Goal: Task Accomplishment & Management: Manage account settings

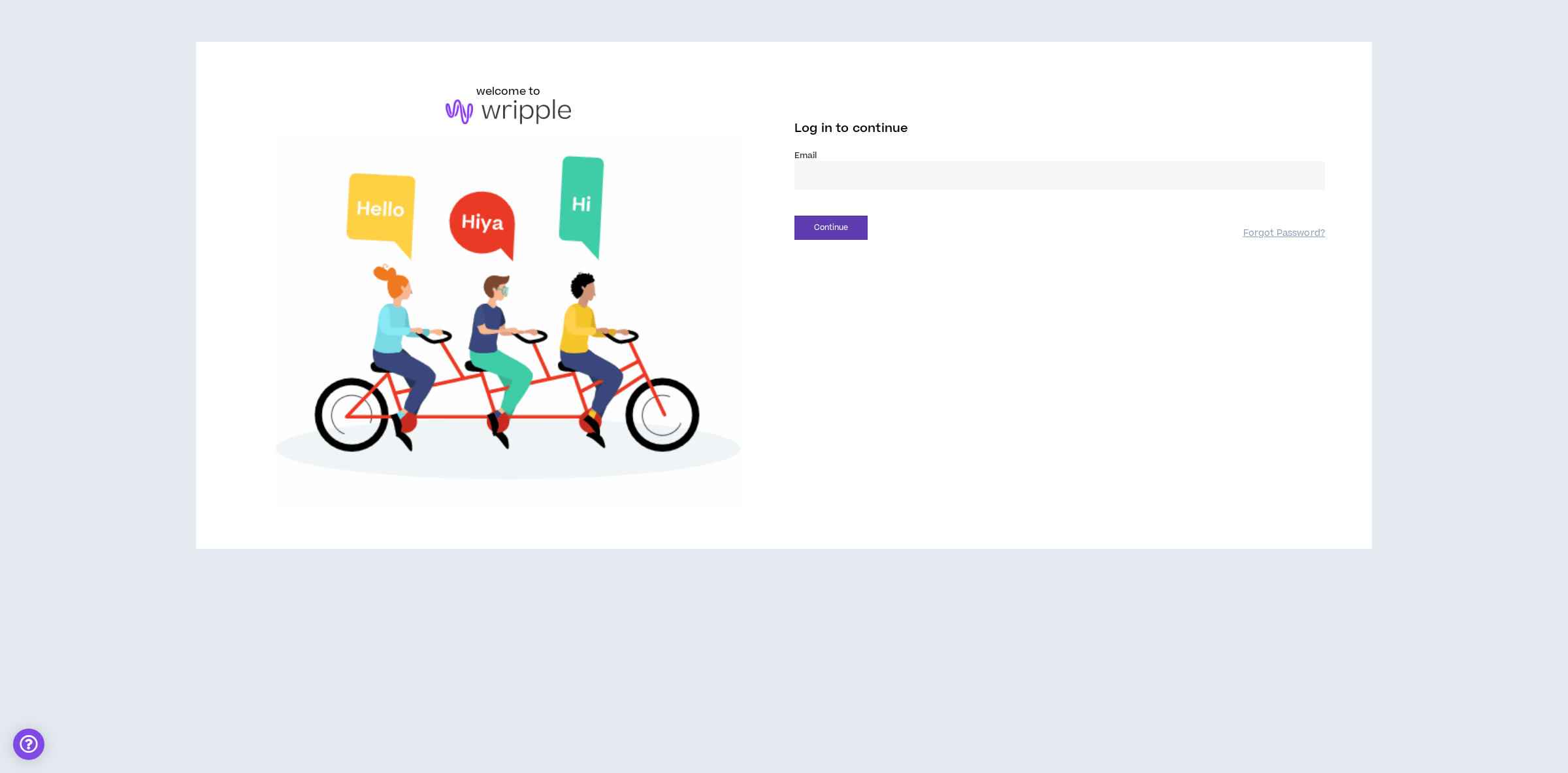
click at [871, 180] on input "email" at bounding box center [1059, 176] width 530 height 28
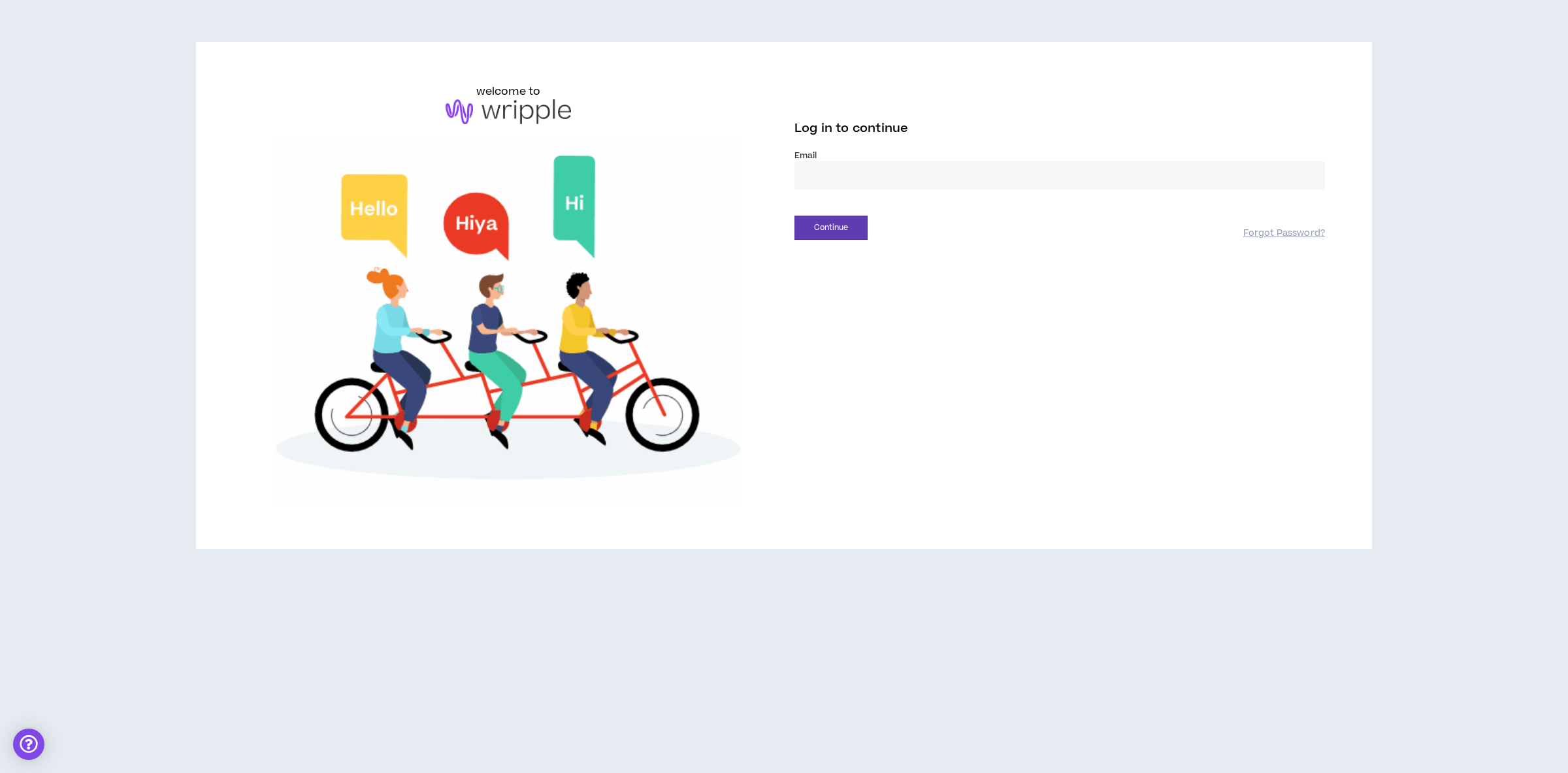
click at [871, 180] on input "email" at bounding box center [1059, 176] width 530 height 28
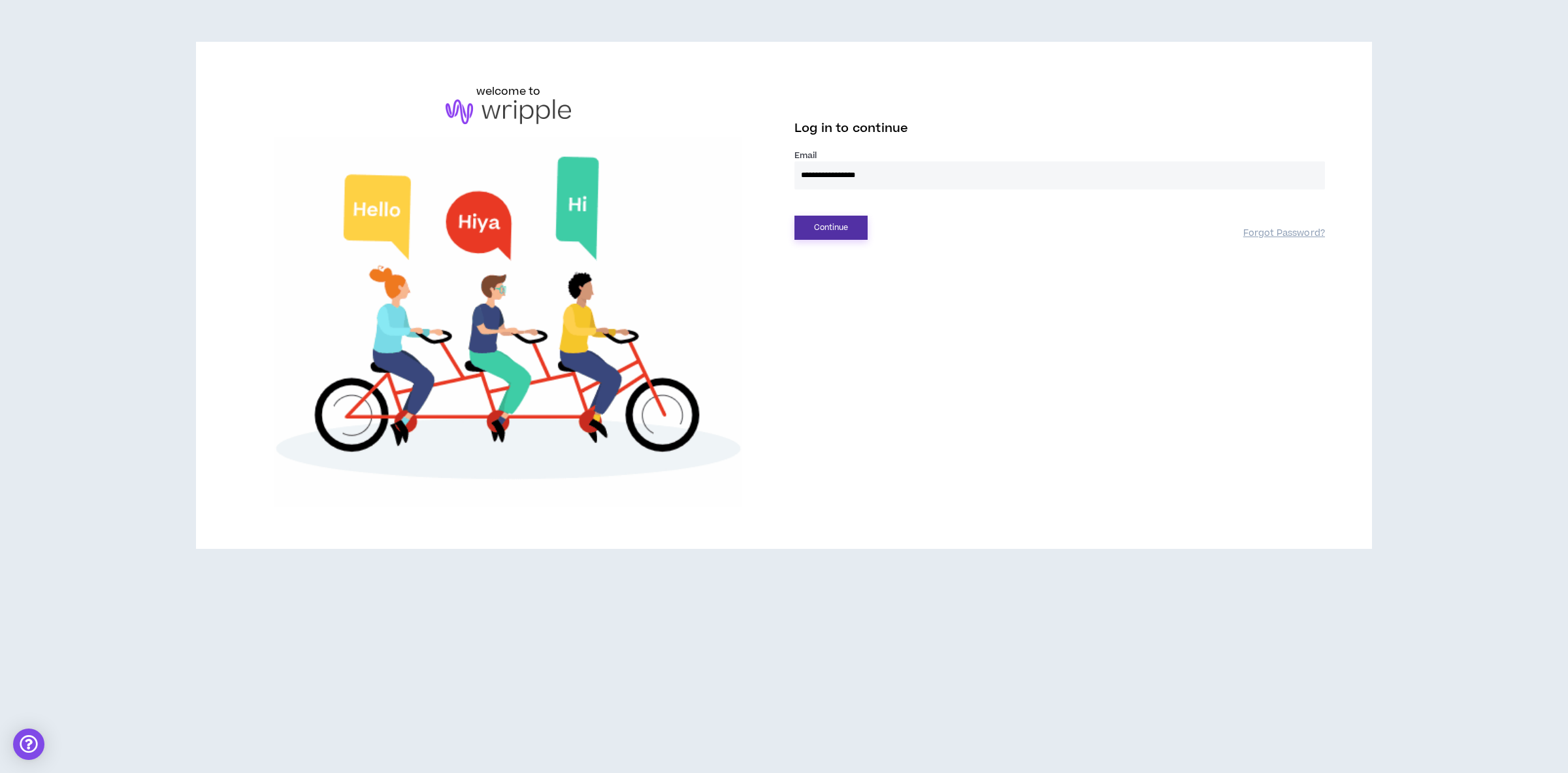
type input "**********"
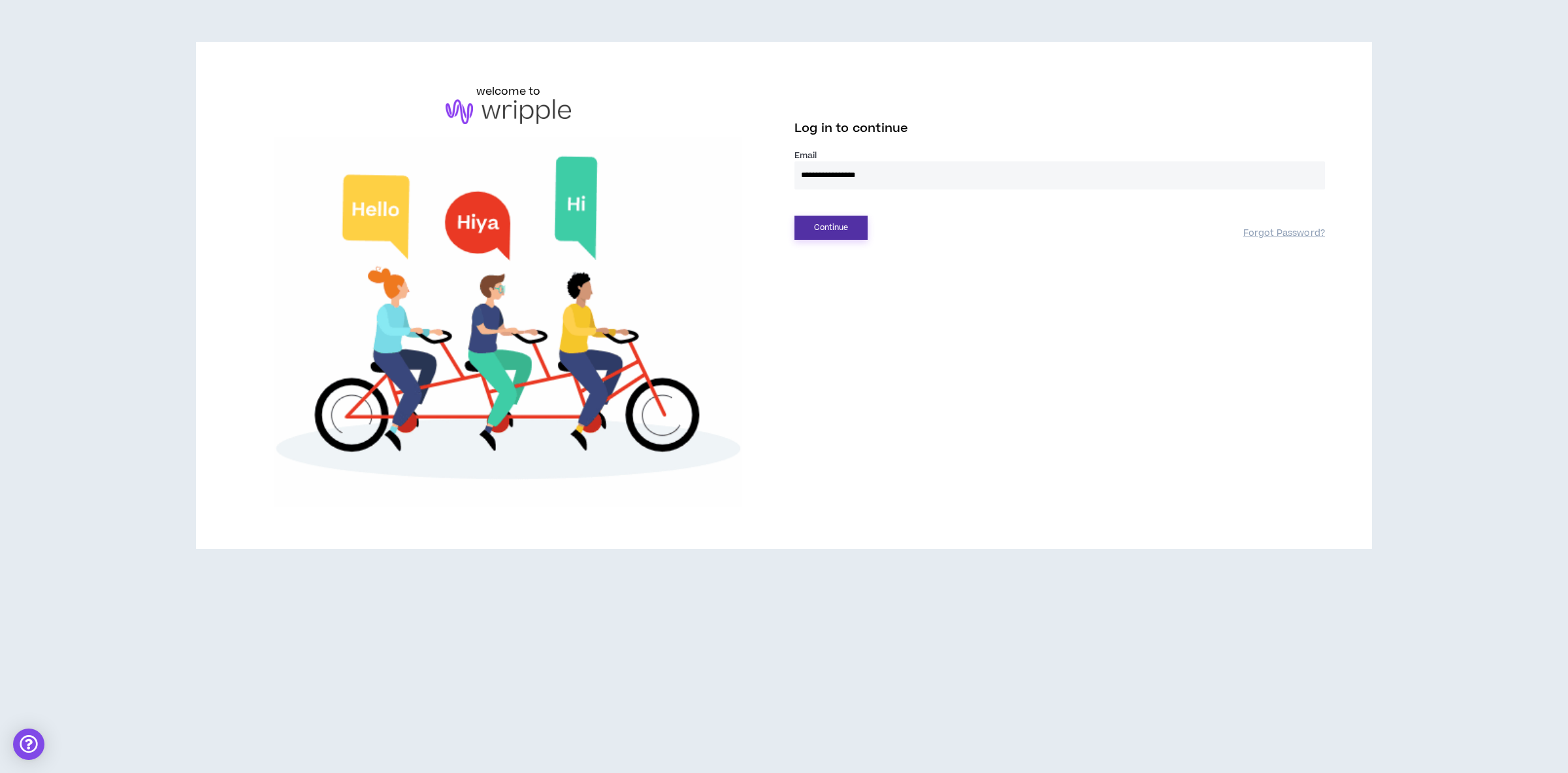
click at [846, 229] on button "Continue" at bounding box center [831, 228] width 73 height 24
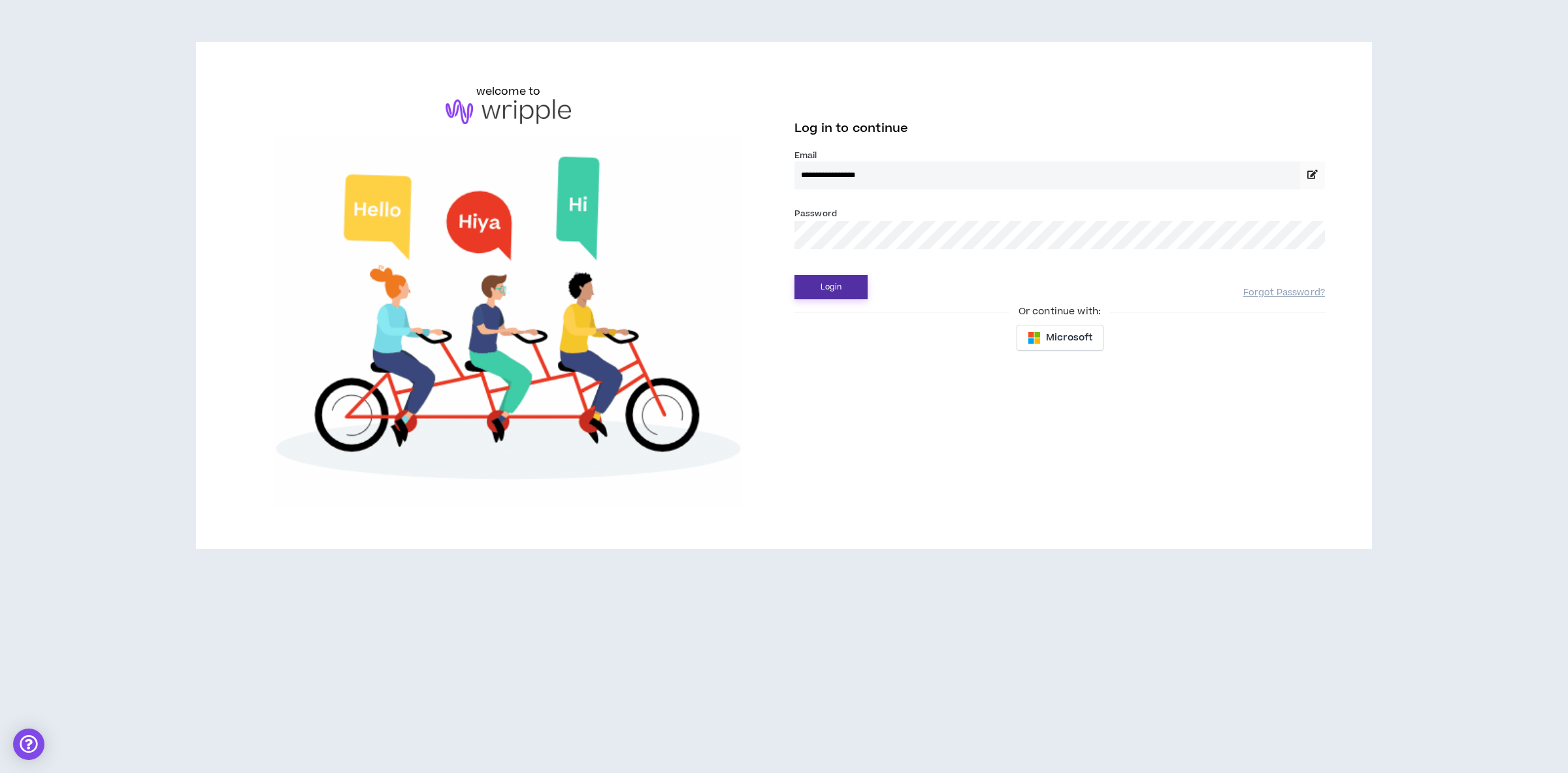
click at [832, 291] on button "Login" at bounding box center [831, 287] width 73 height 24
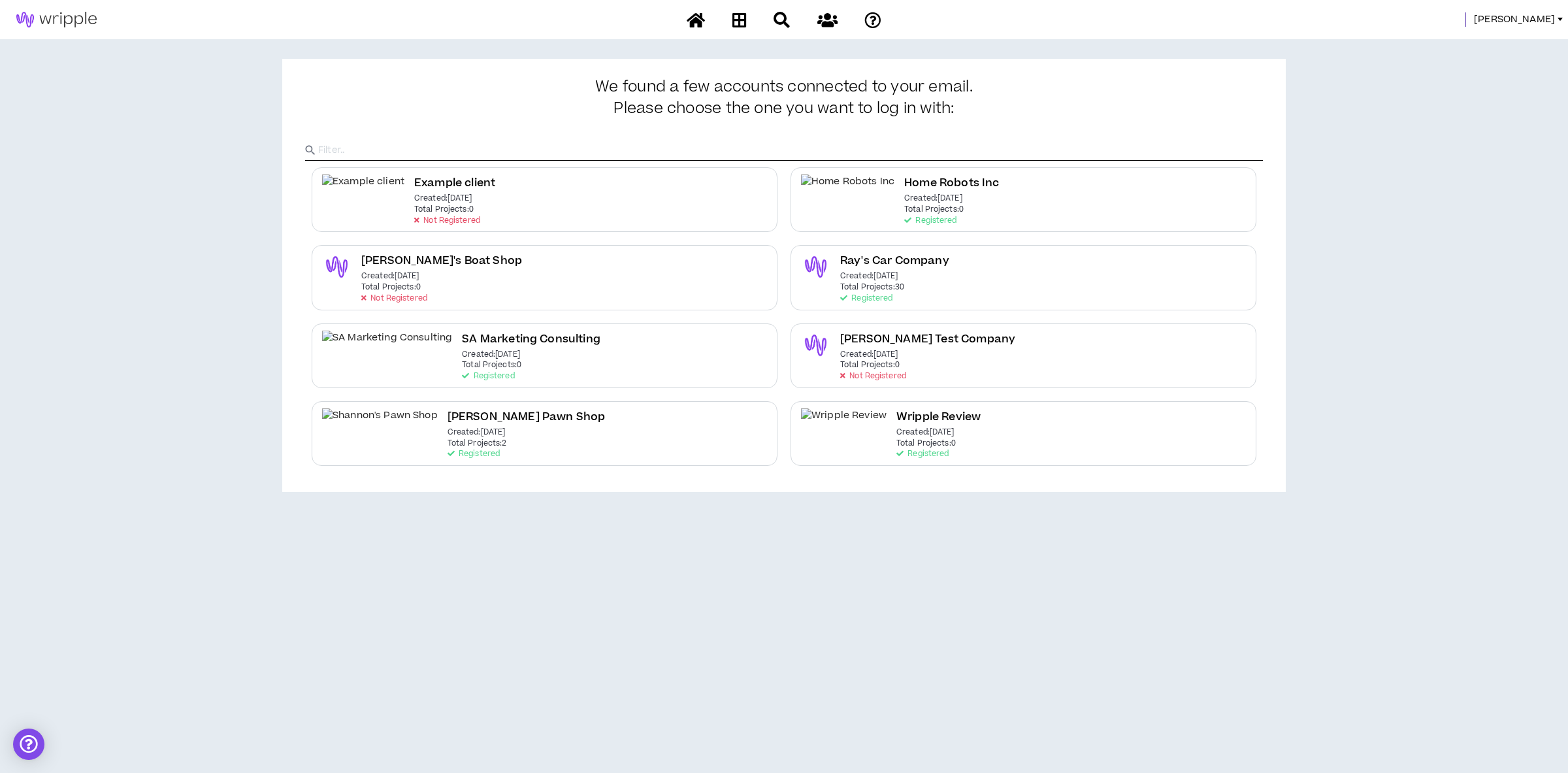
click at [1548, 19] on span "[PERSON_NAME]" at bounding box center [1515, 20] width 81 height 15
click at [1492, 48] on link "System Admin Portal" at bounding box center [1501, 44] width 119 height 20
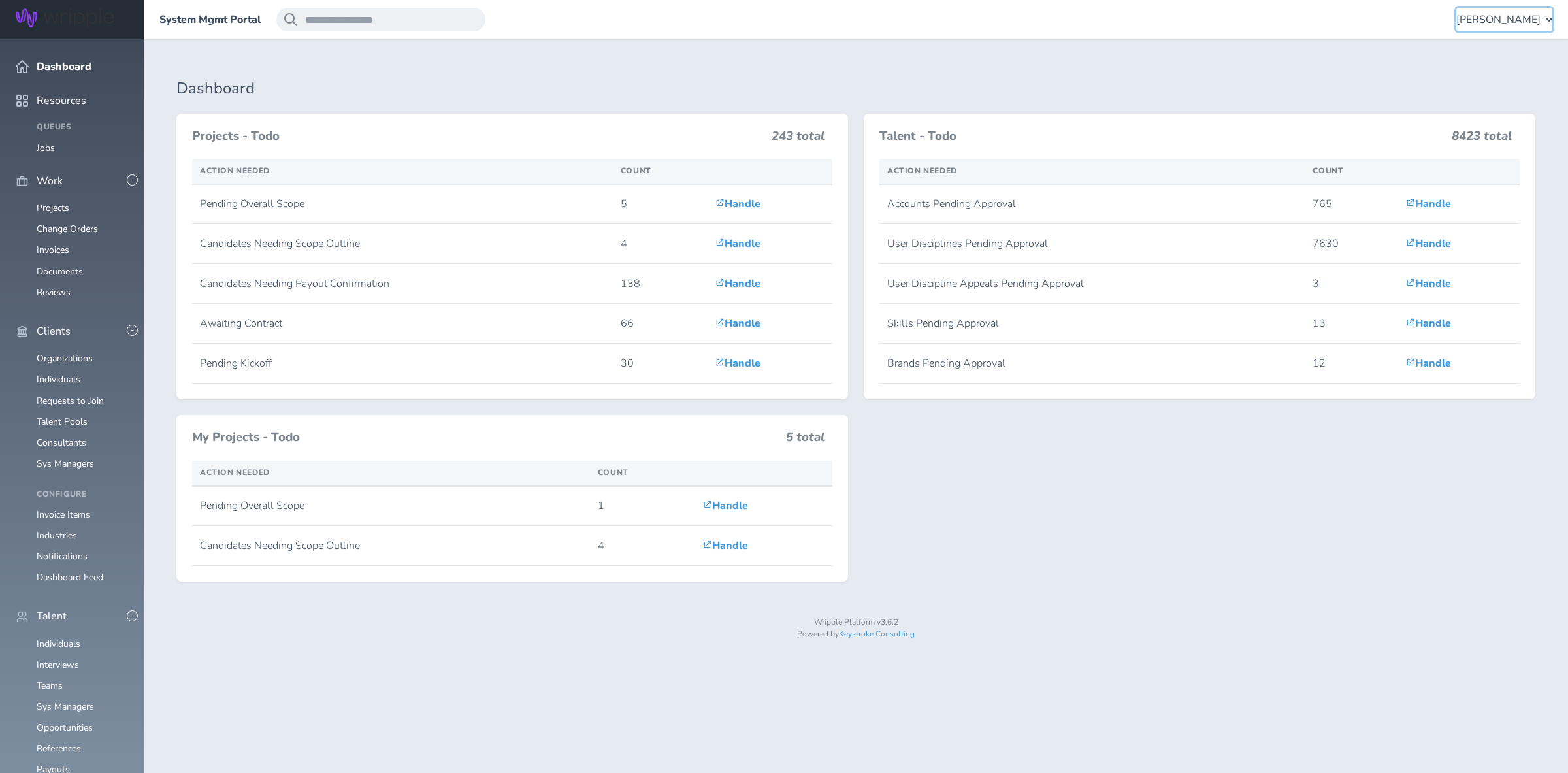
click at [1519, 22] on span "[PERSON_NAME]" at bounding box center [1498, 20] width 84 height 12
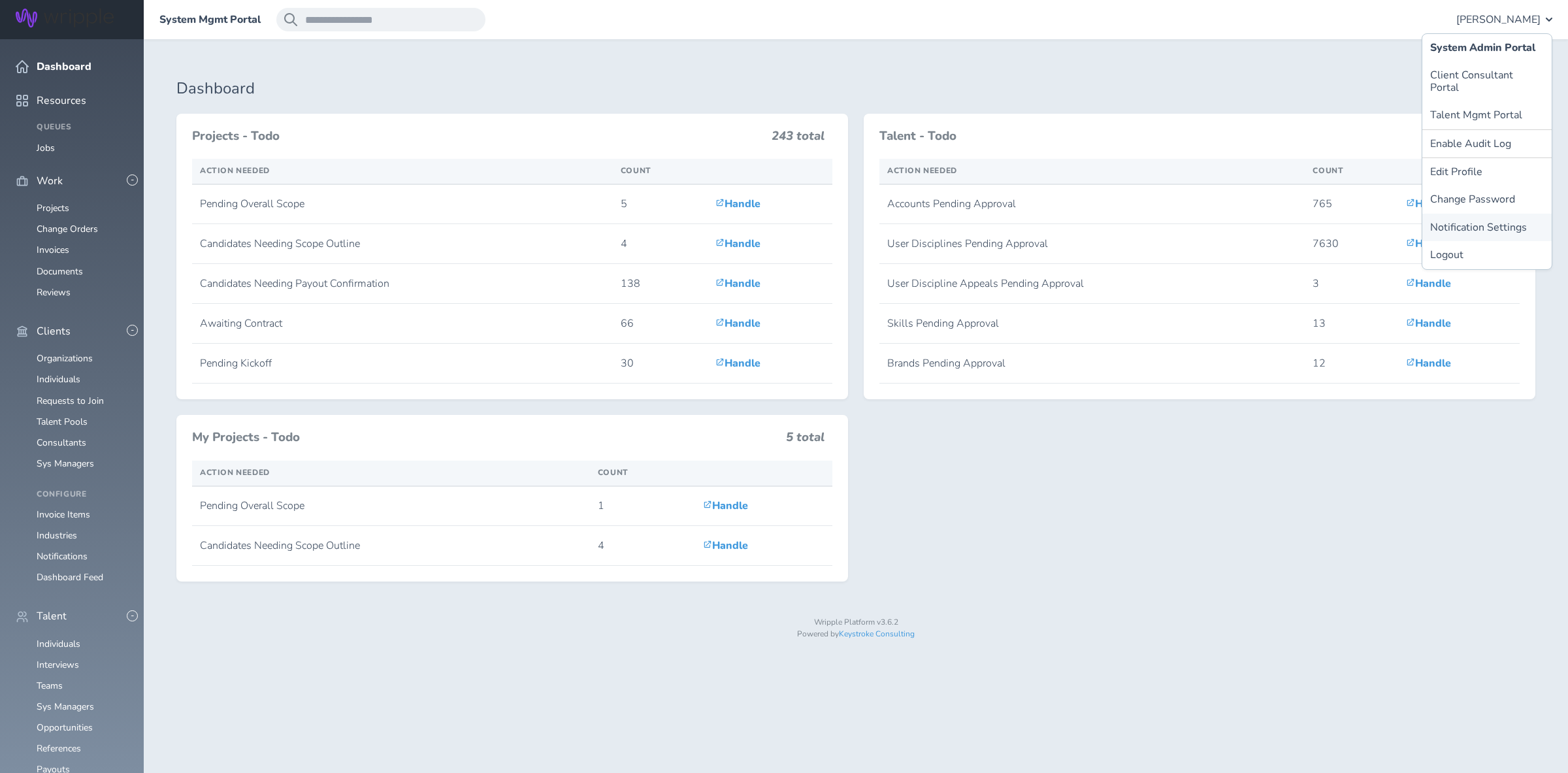
click at [1493, 214] on link "Notification Settings" at bounding box center [1487, 228] width 130 height 28
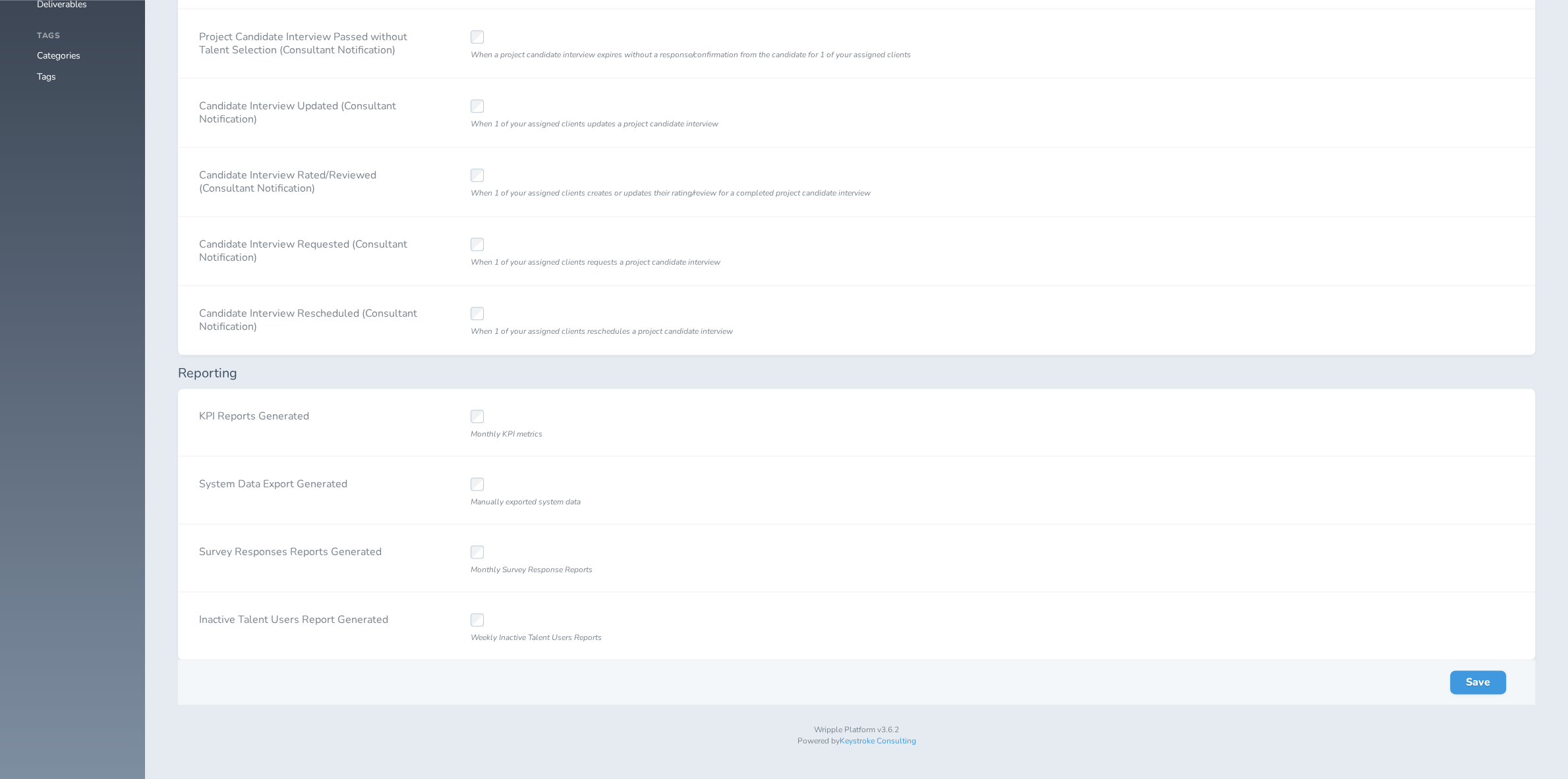
scroll to position [2007, 0]
click at [1490, 684] on button "Save" at bounding box center [1478, 682] width 56 height 24
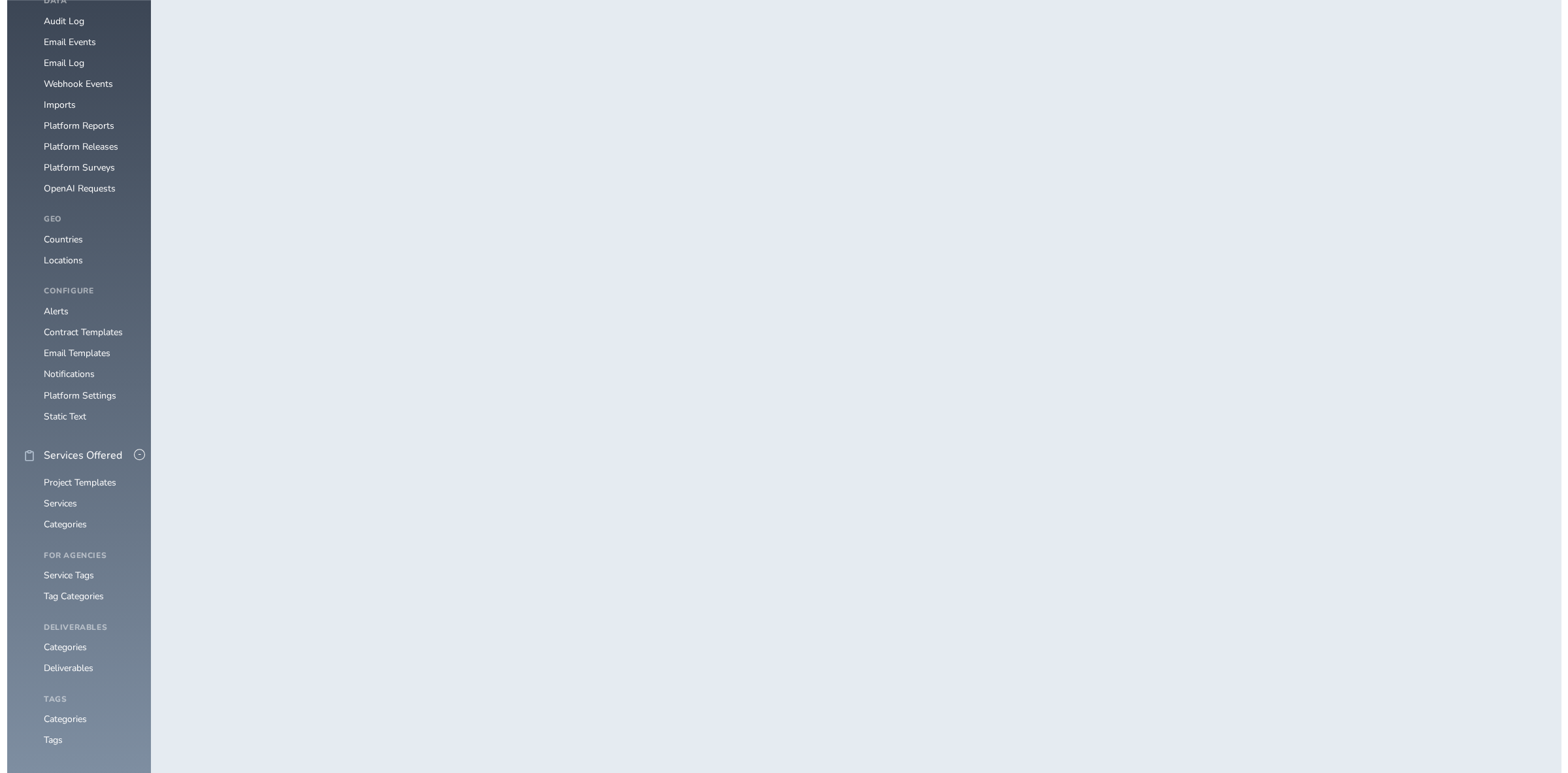
scroll to position [0, 0]
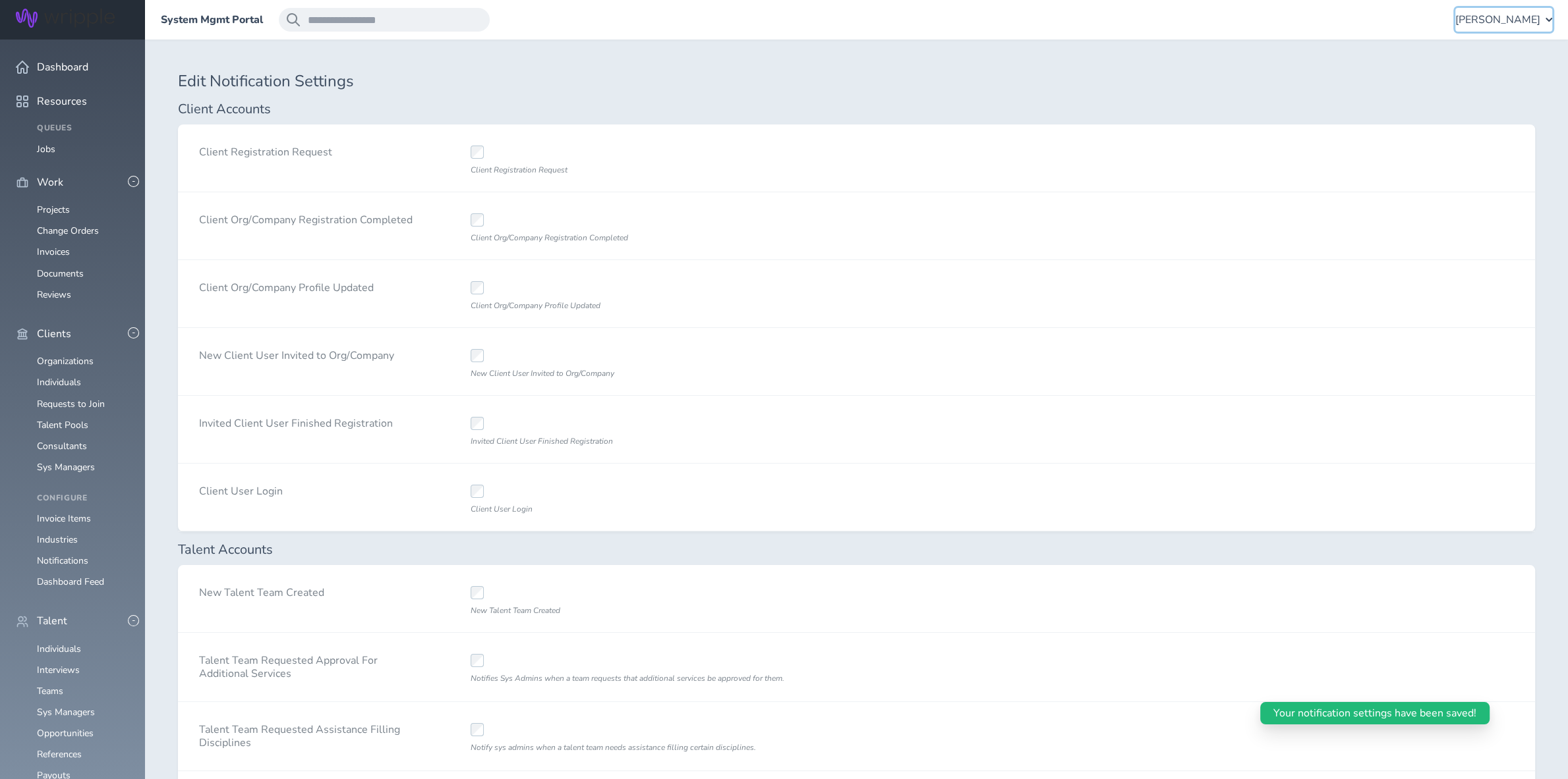
click at [1500, 21] on span "[PERSON_NAME]" at bounding box center [1497, 20] width 85 height 12
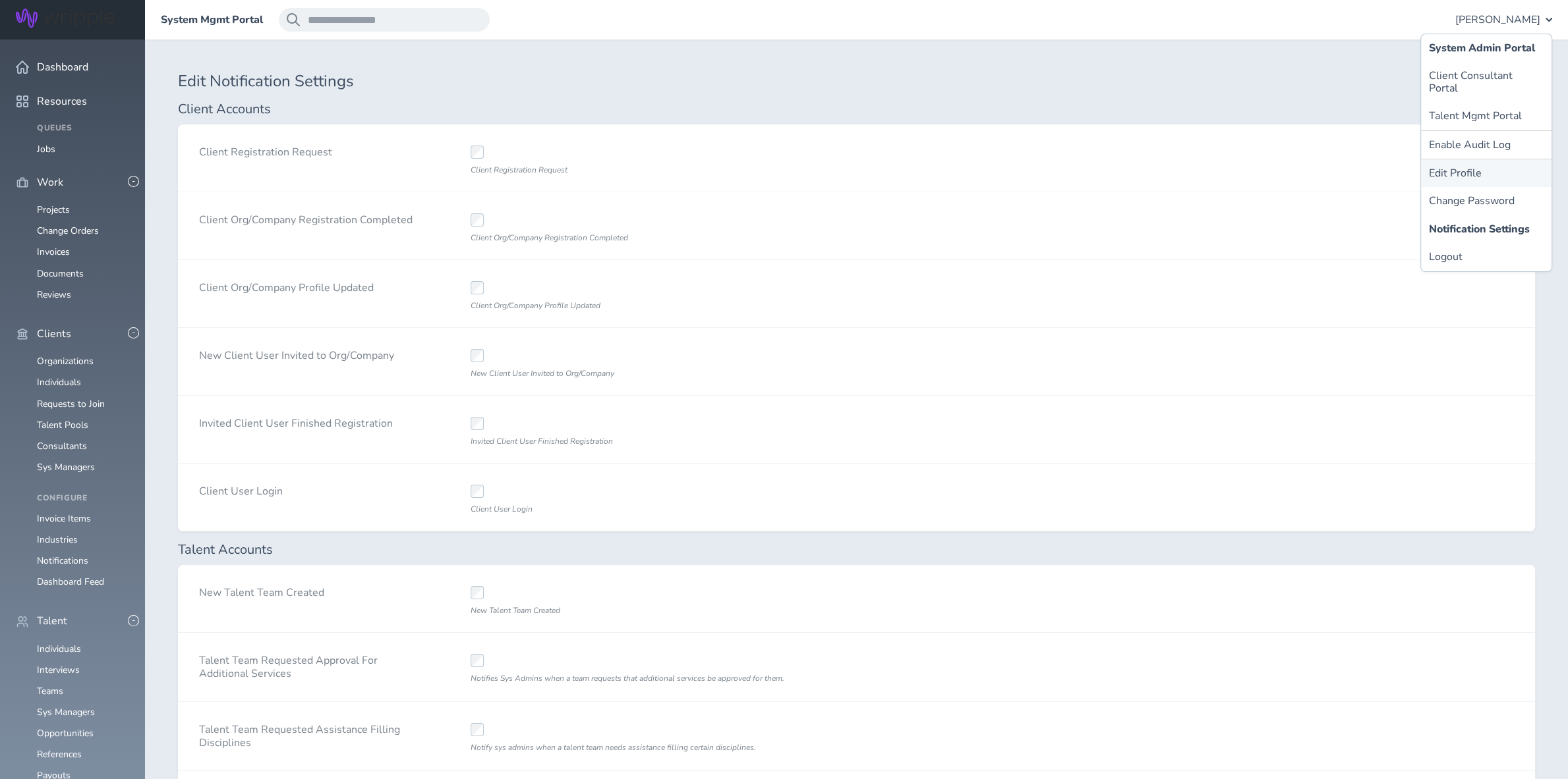
click at [1489, 167] on link "Edit Profile" at bounding box center [1485, 173] width 131 height 28
